Goal: Transaction & Acquisition: Book appointment/travel/reservation

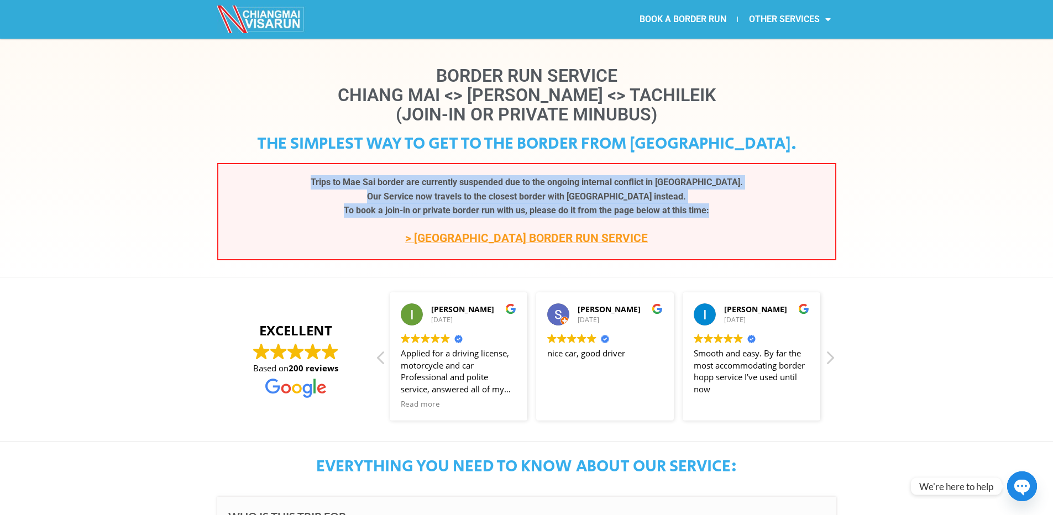
drag, startPoint x: 716, startPoint y: 211, endPoint x: 325, endPoint y: 178, distance: 392.1
click at [325, 178] on p "Trips to Mae Sai border are currently suspended due to the ongoing internal con…" at bounding box center [526, 196] width 595 height 43
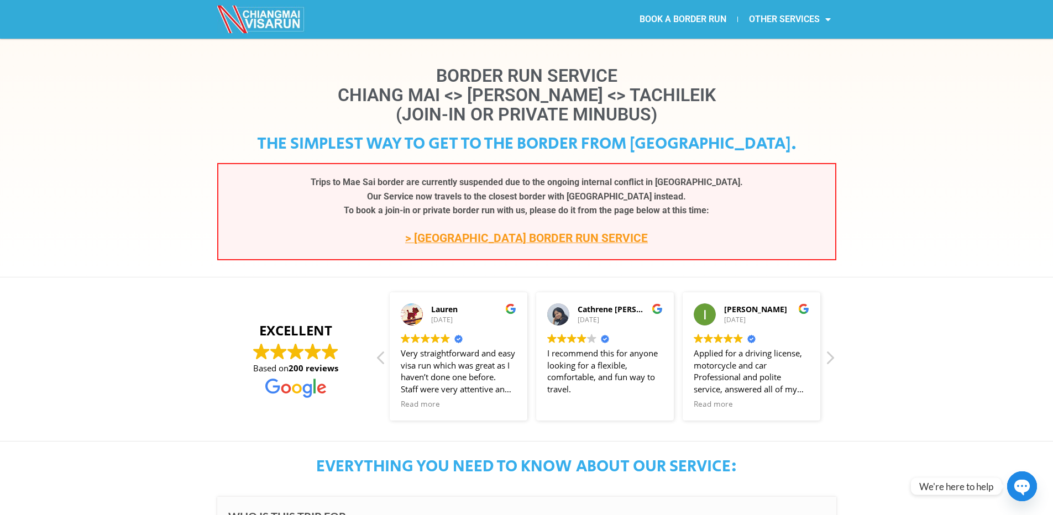
click at [977, 252] on div "Border Run Service Chiang Mai <> Mae Sai <> Tachileik (Join-In or Private Minub…" at bounding box center [526, 158] width 1053 height 238
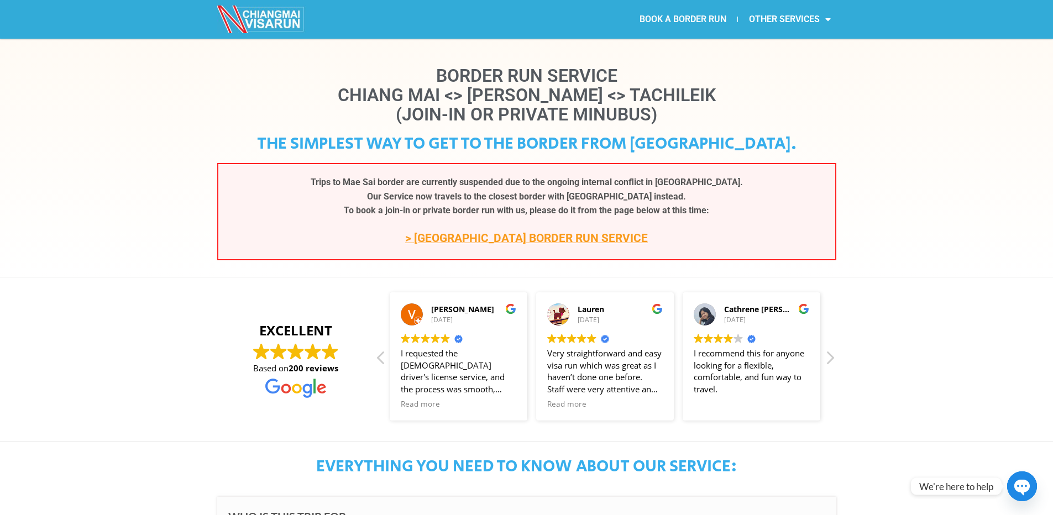
click at [693, 18] on link "BOOK A BORDER RUN" at bounding box center [682, 19] width 109 height 25
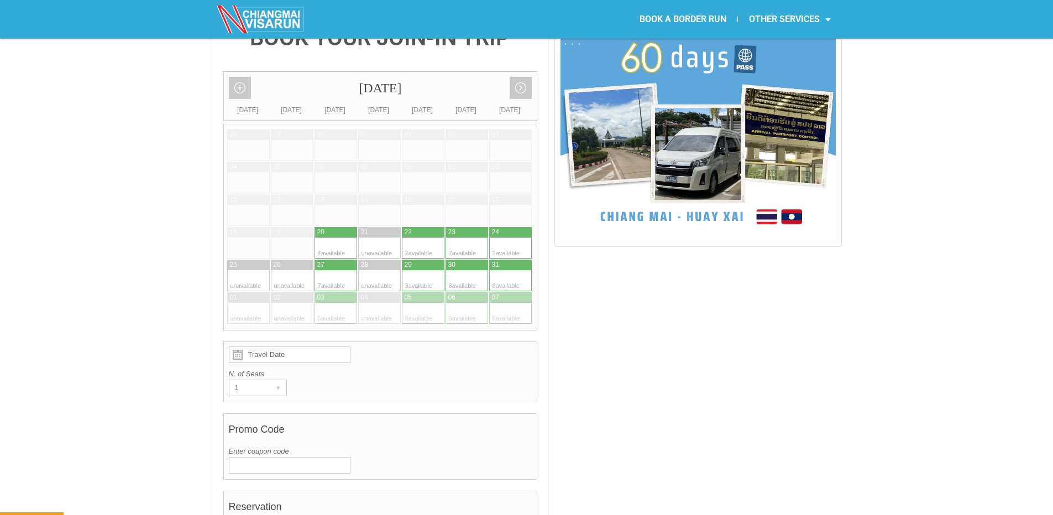
scroll to position [276, 0]
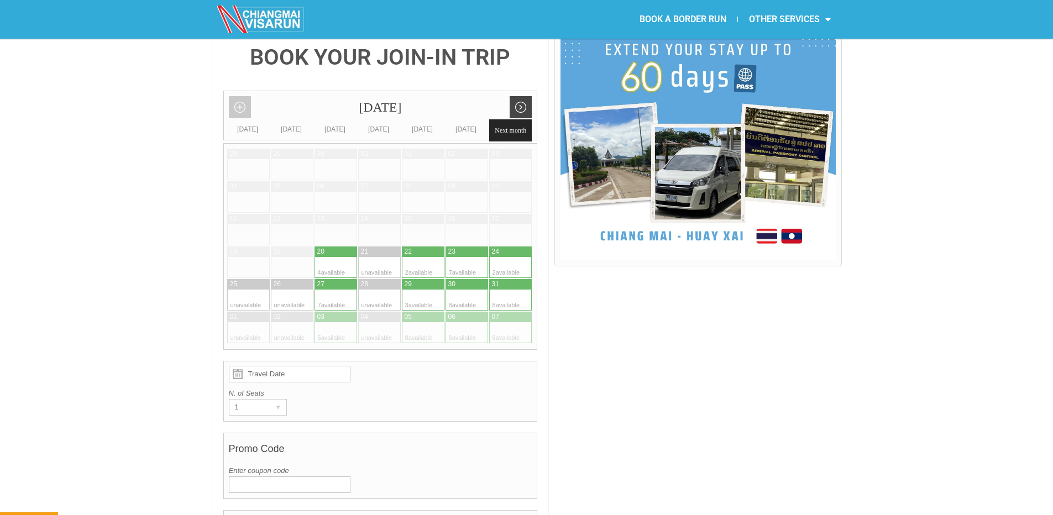
click at [522, 96] on link "Next month" at bounding box center [520, 107] width 22 height 22
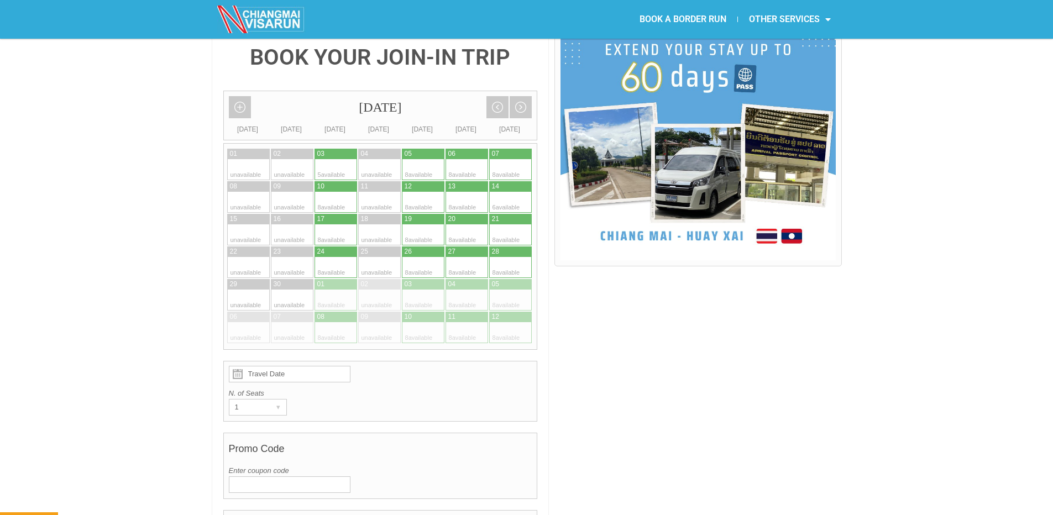
click at [466, 159] on div at bounding box center [477, 169] width 22 height 21
type input "[DATE]"
radio input "true"
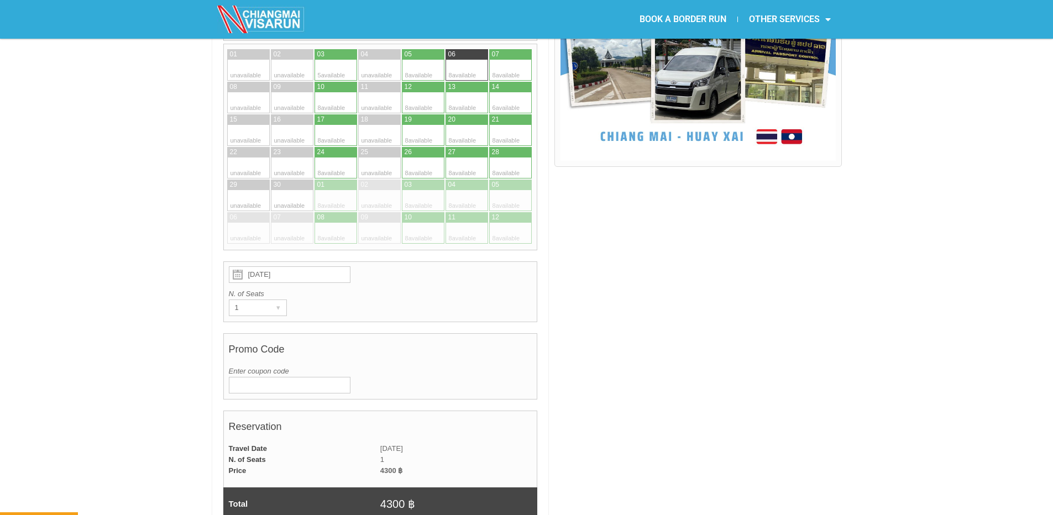
scroll to position [377, 0]
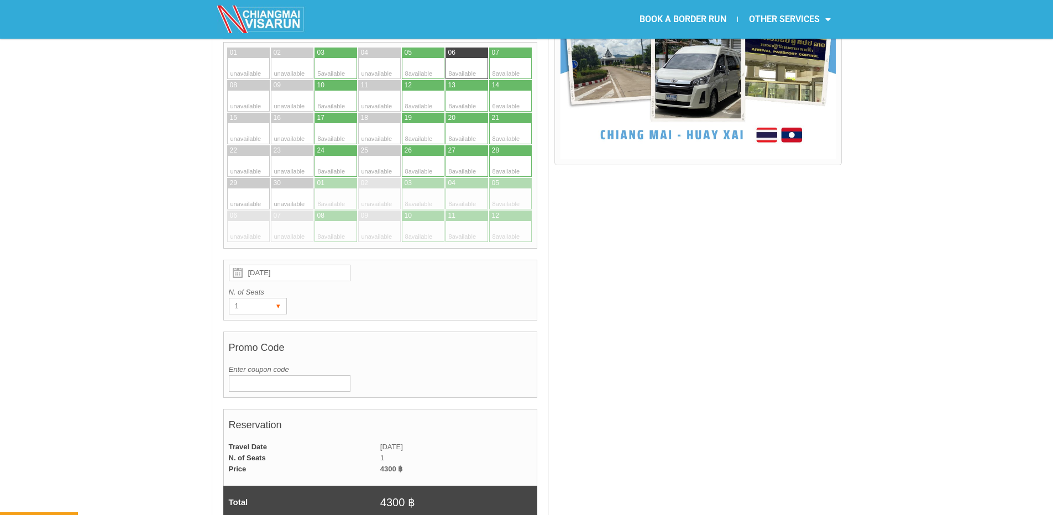
click at [250, 298] on div "1" at bounding box center [247, 305] width 36 height 15
click at [543, 277] on div "BOOK YOUR JOIN-IN TRIP [DATE] Add month view Remove month view Next month Previ…" at bounding box center [381, 487] width 338 height 1128
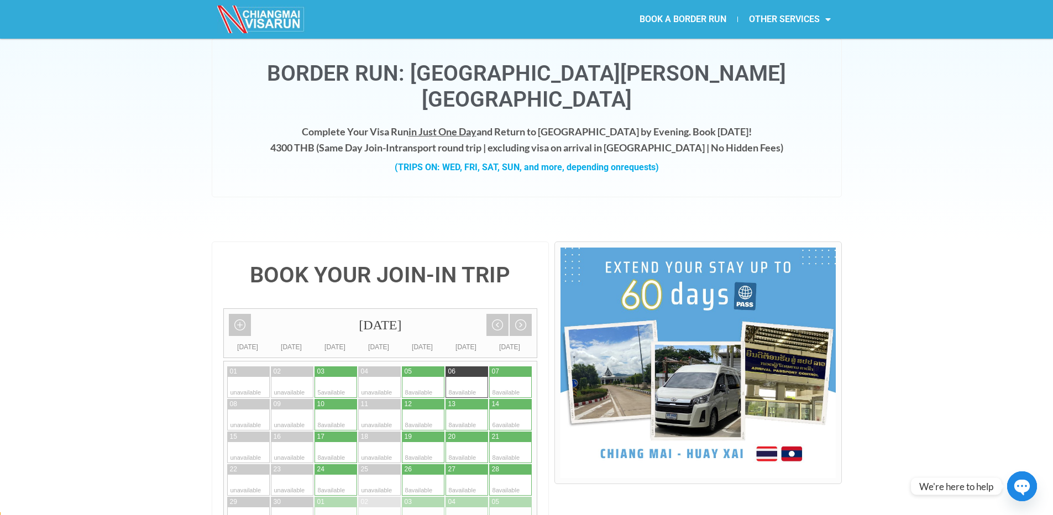
scroll to position [0, 0]
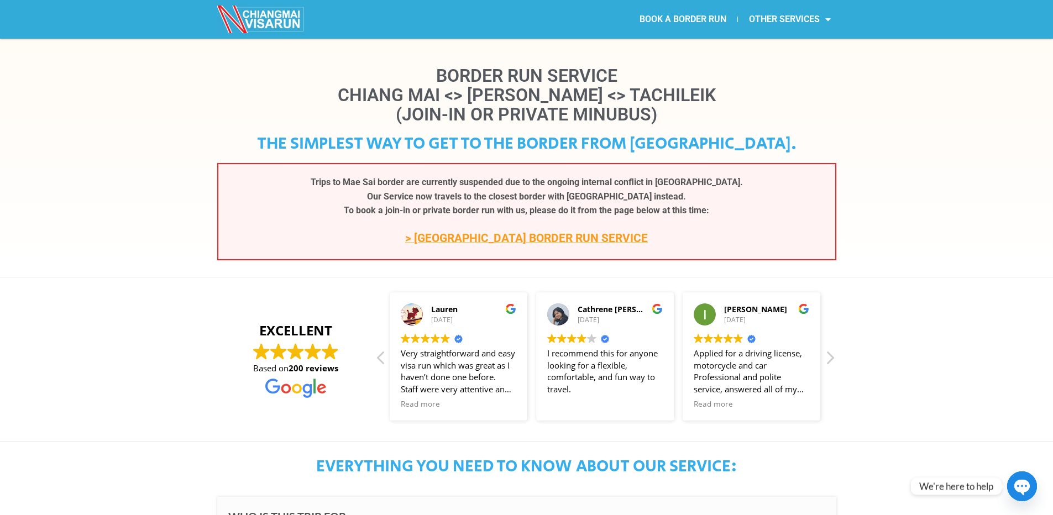
click at [680, 20] on link "BOOK A BORDER RUN" at bounding box center [682, 19] width 109 height 25
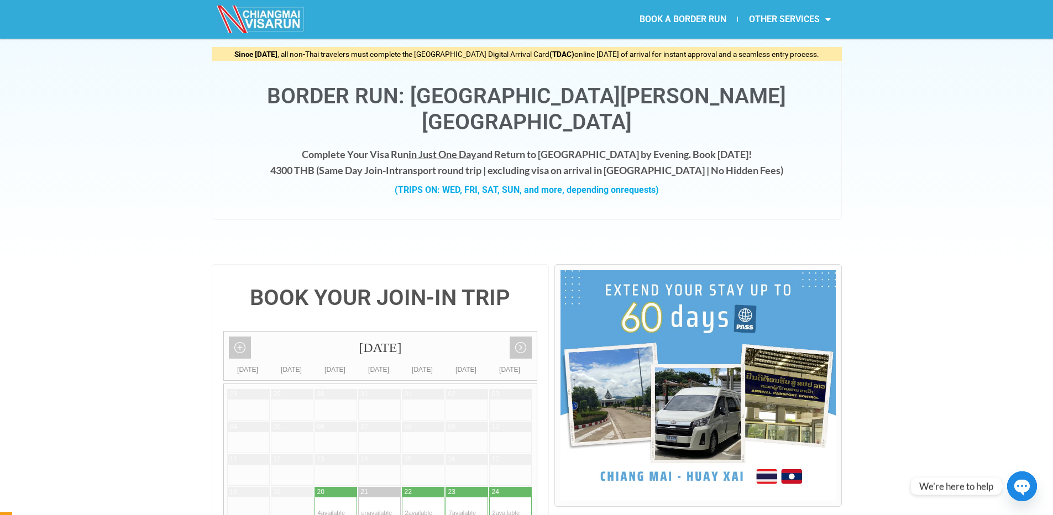
scroll to position [55, 0]
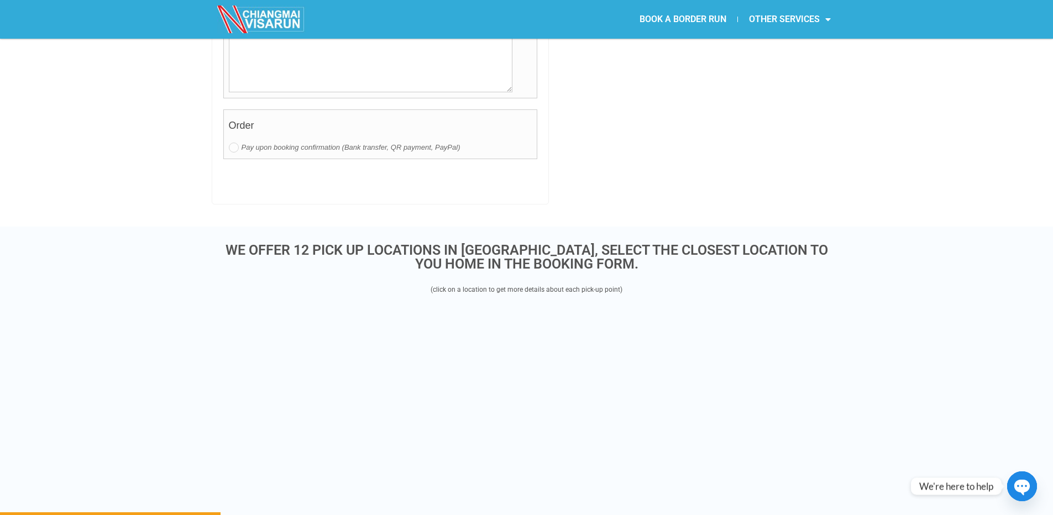
scroll to position [1216, 0]
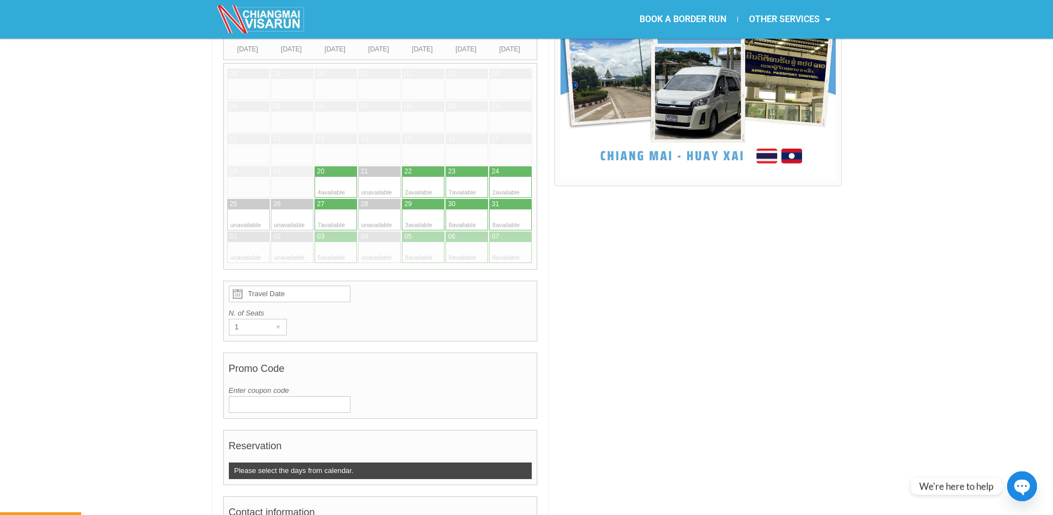
scroll to position [387, 0]
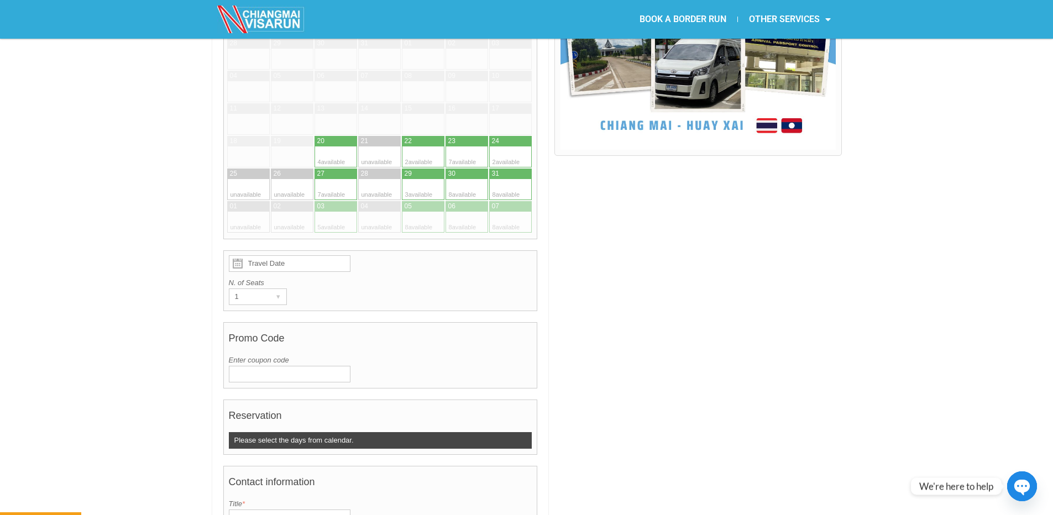
click at [424, 179] on div at bounding box center [434, 189] width 22 height 21
type input "29 August 2025"
radio input "true"
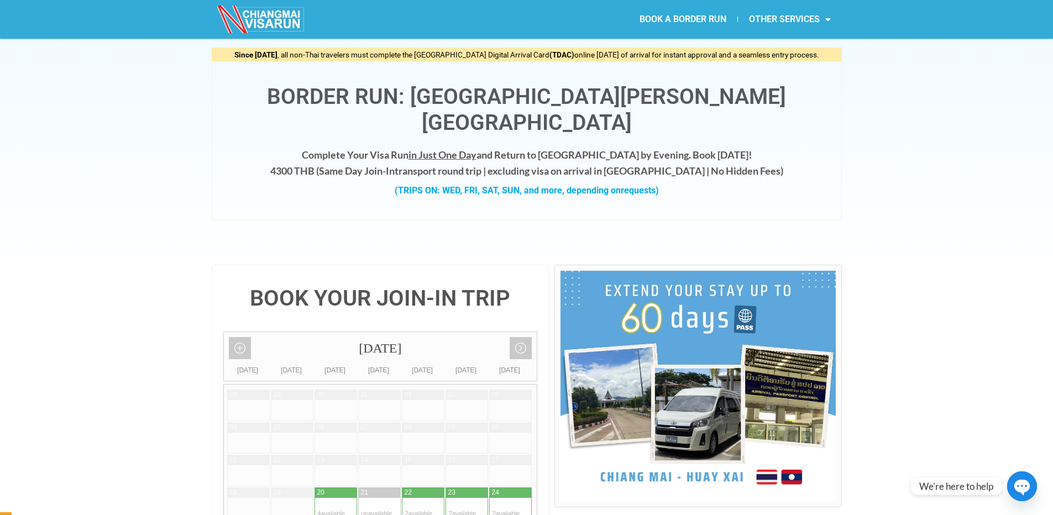
scroll to position [55, 0]
